Goal: Information Seeking & Learning: Learn about a topic

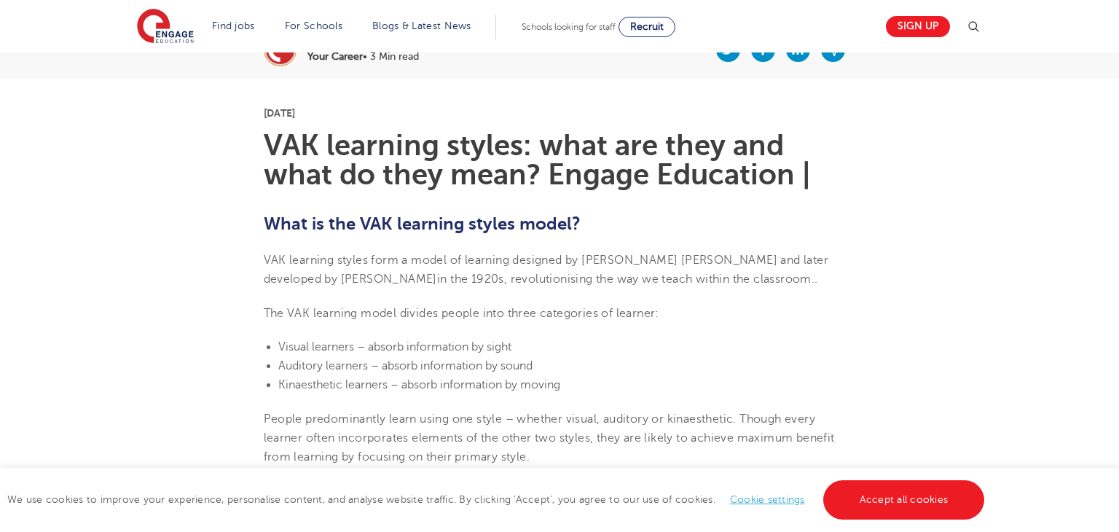
scroll to position [324, 0]
drag, startPoint x: 691, startPoint y: 256, endPoint x: 586, endPoint y: 248, distance: 105.9
click at [586, 250] on p "VAK learning styles form a model of learning designed by [PERSON_NAME] [PERSON_…" at bounding box center [560, 269] width 592 height 39
copy span "[PERSON_NAME] [PERSON_NAME]"
drag, startPoint x: 517, startPoint y: 345, endPoint x: 280, endPoint y: 340, distance: 237.5
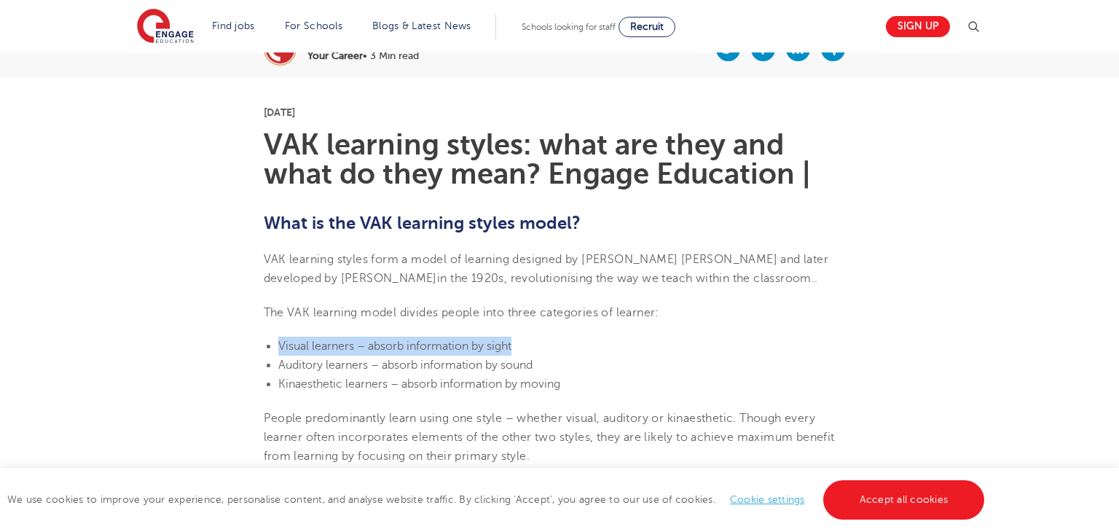
click at [280, 340] on li "Visual learners – absorb information by sight" at bounding box center [567, 346] width 578 height 19
copy span "Visual learners – absorb information by sight"
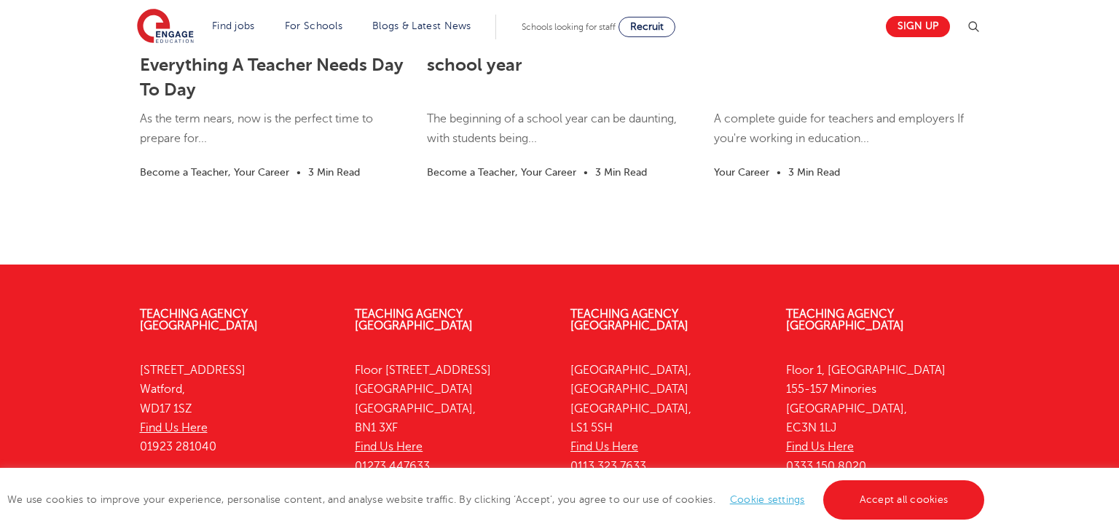
scroll to position [2685, 0]
